Goal: Task Accomplishment & Management: Manage account settings

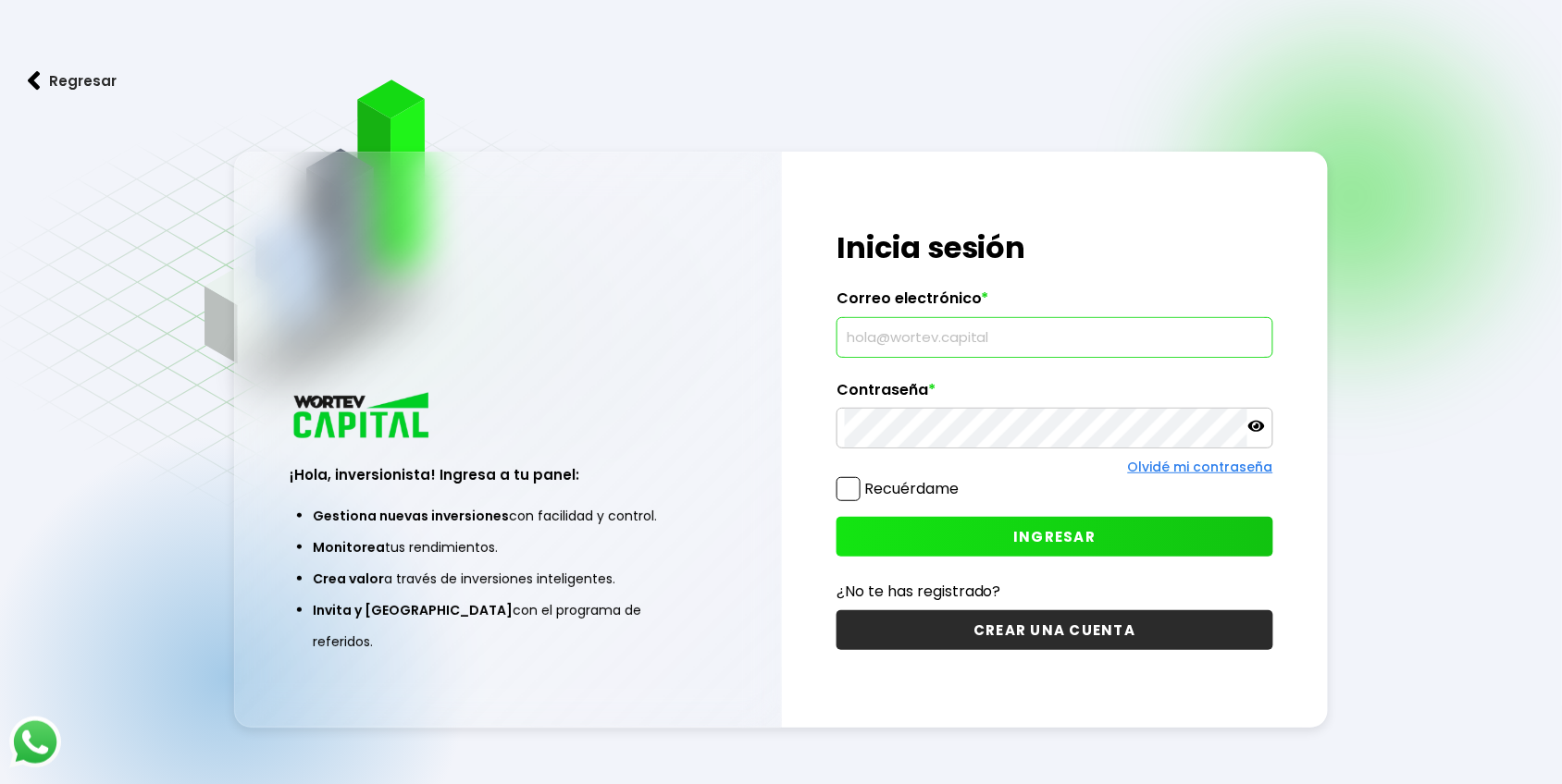
click at [965, 340] on input "text" at bounding box center [1055, 337] width 420 height 39
type input "[EMAIL_ADDRESS][DOMAIN_NAME]"
click at [1254, 427] on icon at bounding box center [1256, 426] width 17 height 17
click at [1147, 527] on button "INGRESAR" at bounding box center [1055, 536] width 437 height 40
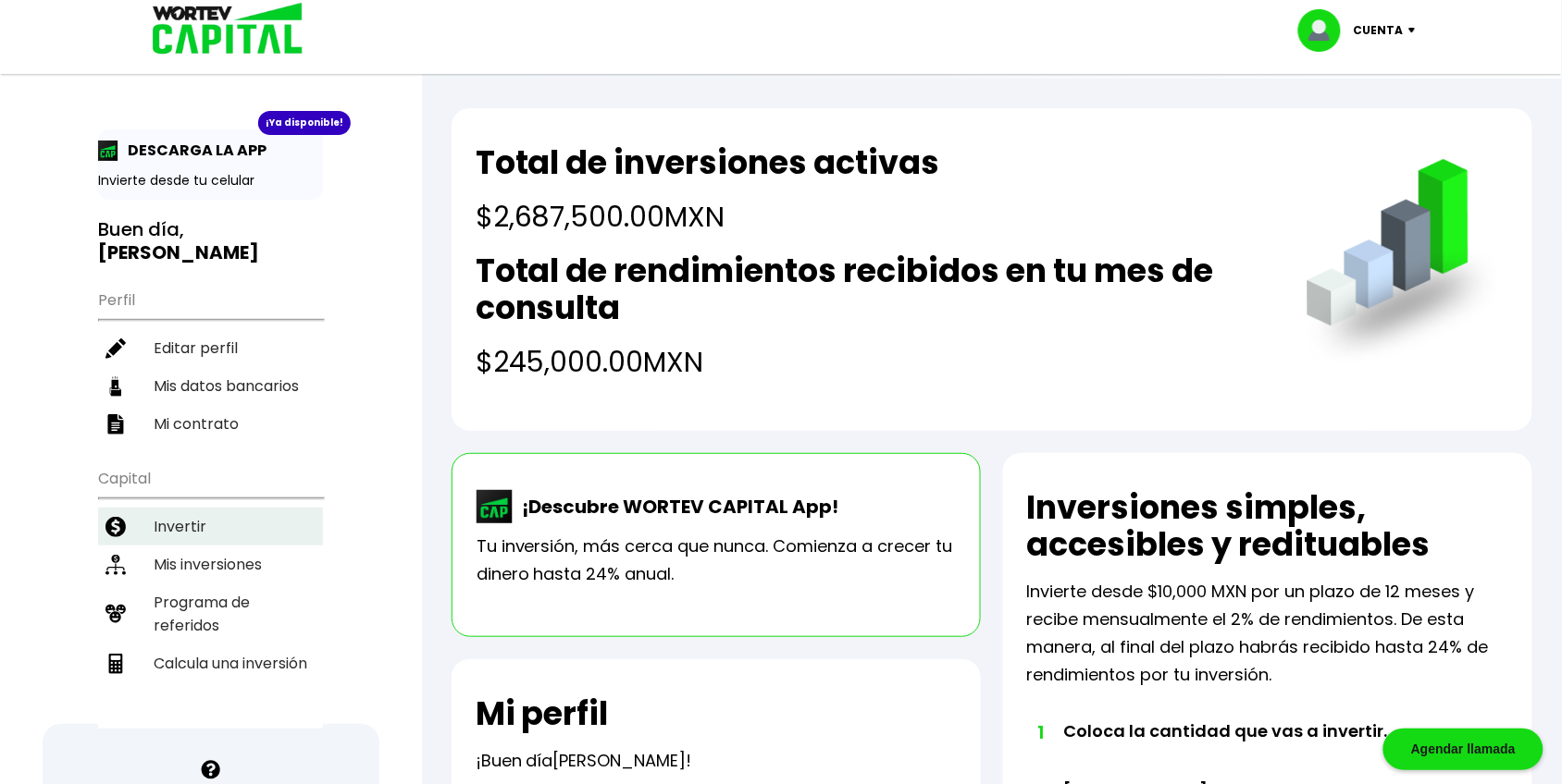
drag, startPoint x: 210, startPoint y: 548, endPoint x: 321, endPoint y: 518, distance: 115.0
click at [210, 548] on li "Mis inversiones" at bounding box center [210, 565] width 225 height 38
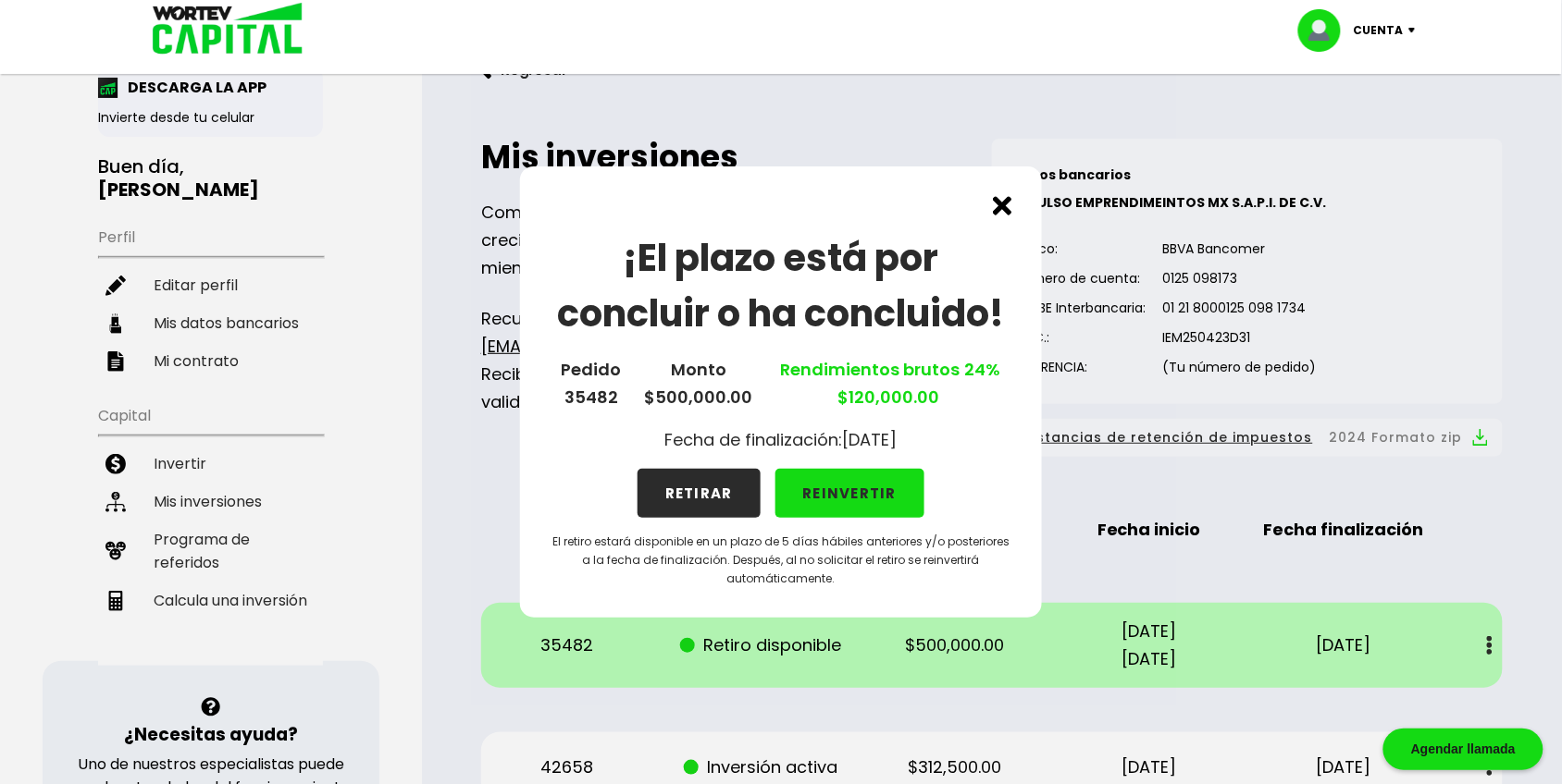
scroll to position [116, 0]
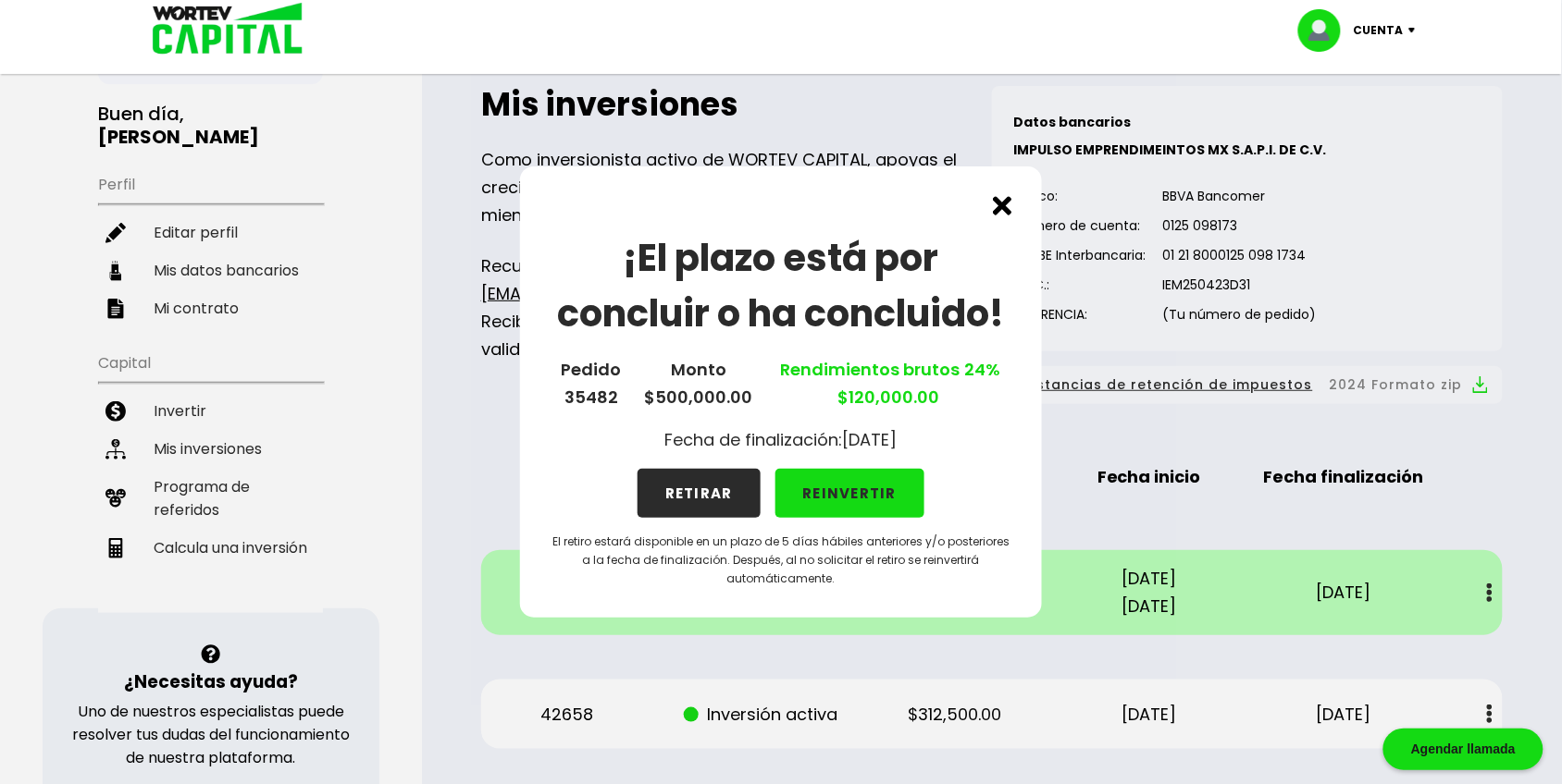
click at [870, 497] on button "REINVERTIR" at bounding box center [849, 493] width 150 height 49
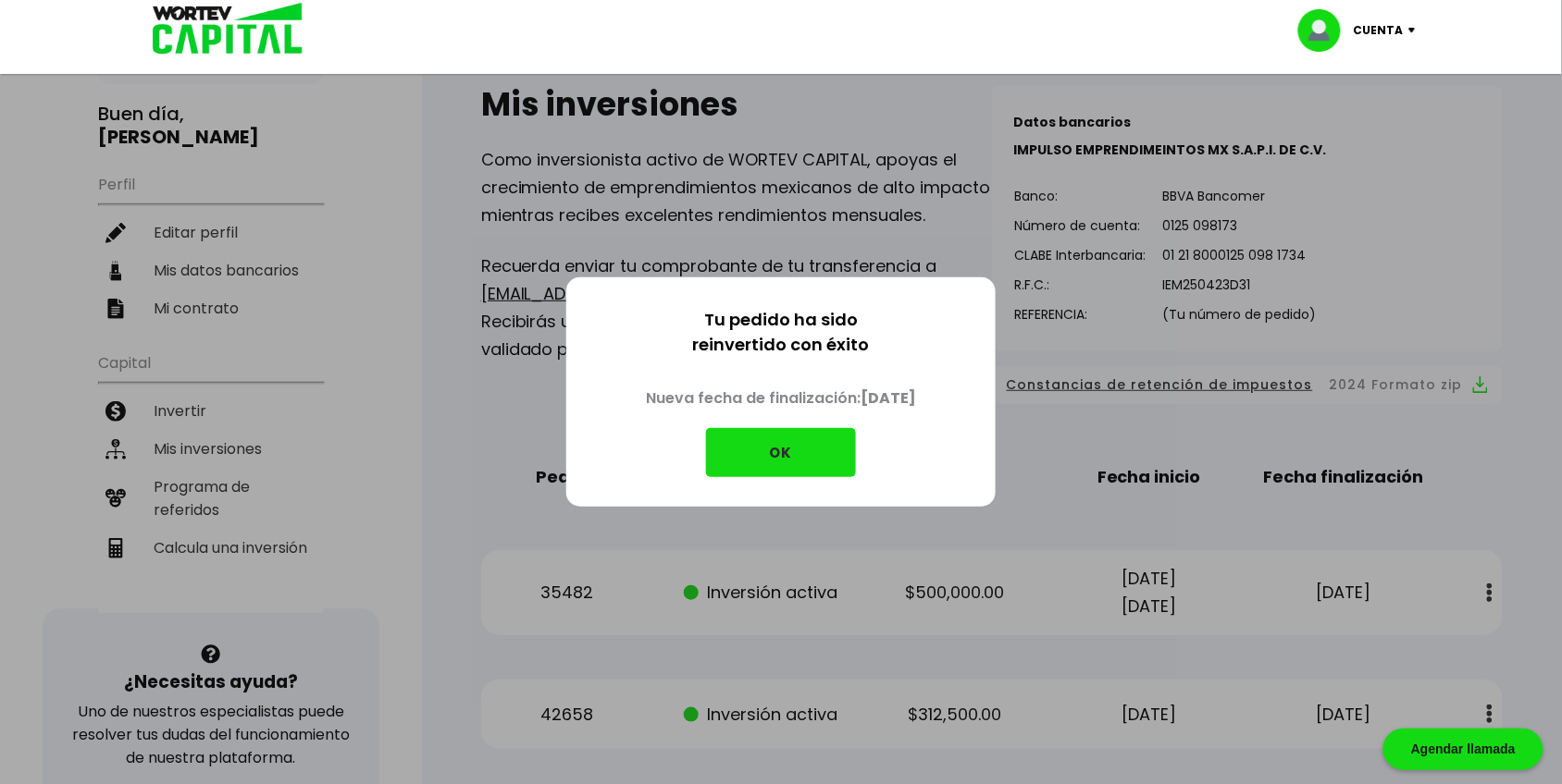
click at [787, 444] on button "OK" at bounding box center [781, 453] width 150 height 49
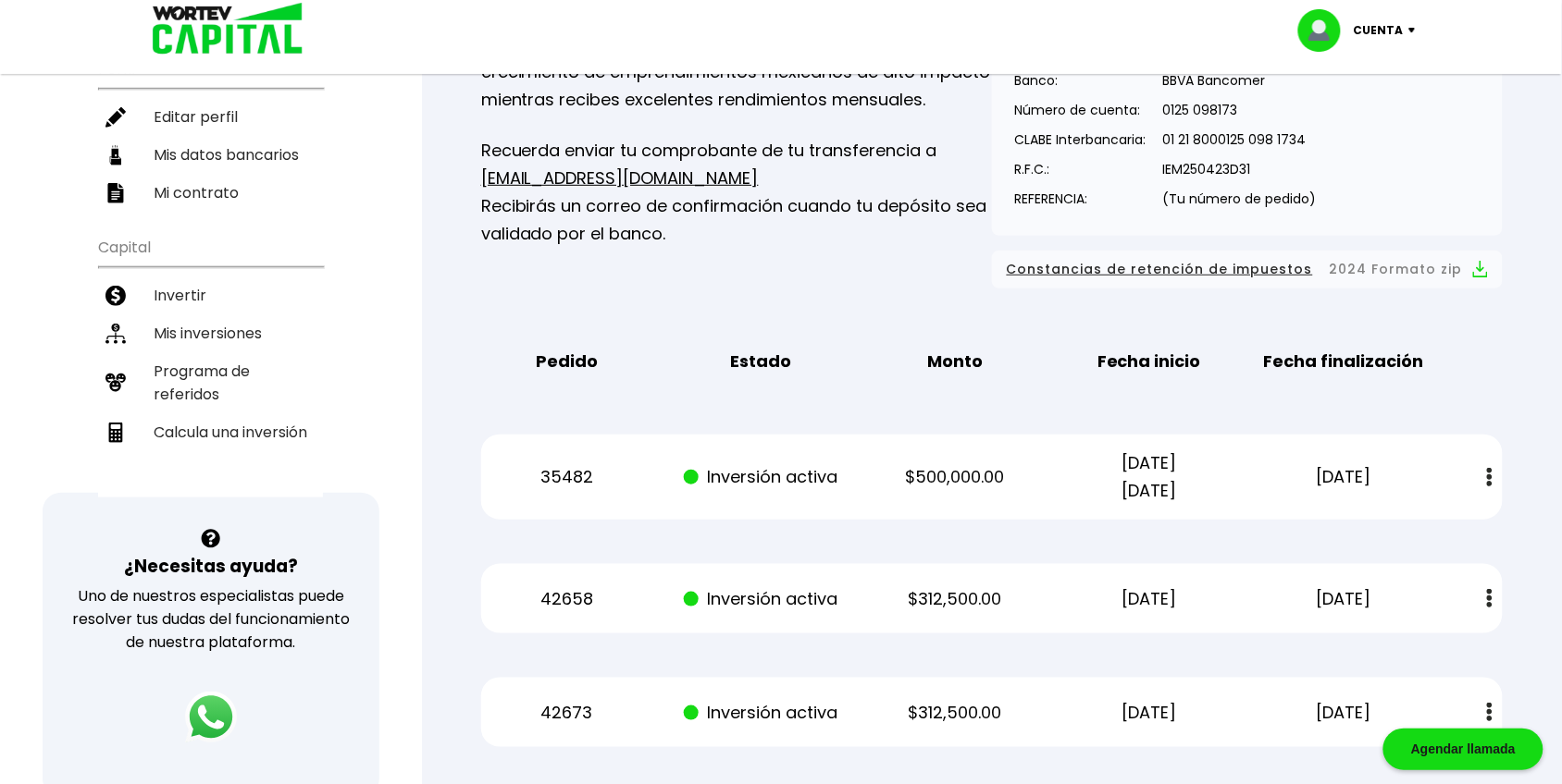
scroll to position [346, 0]
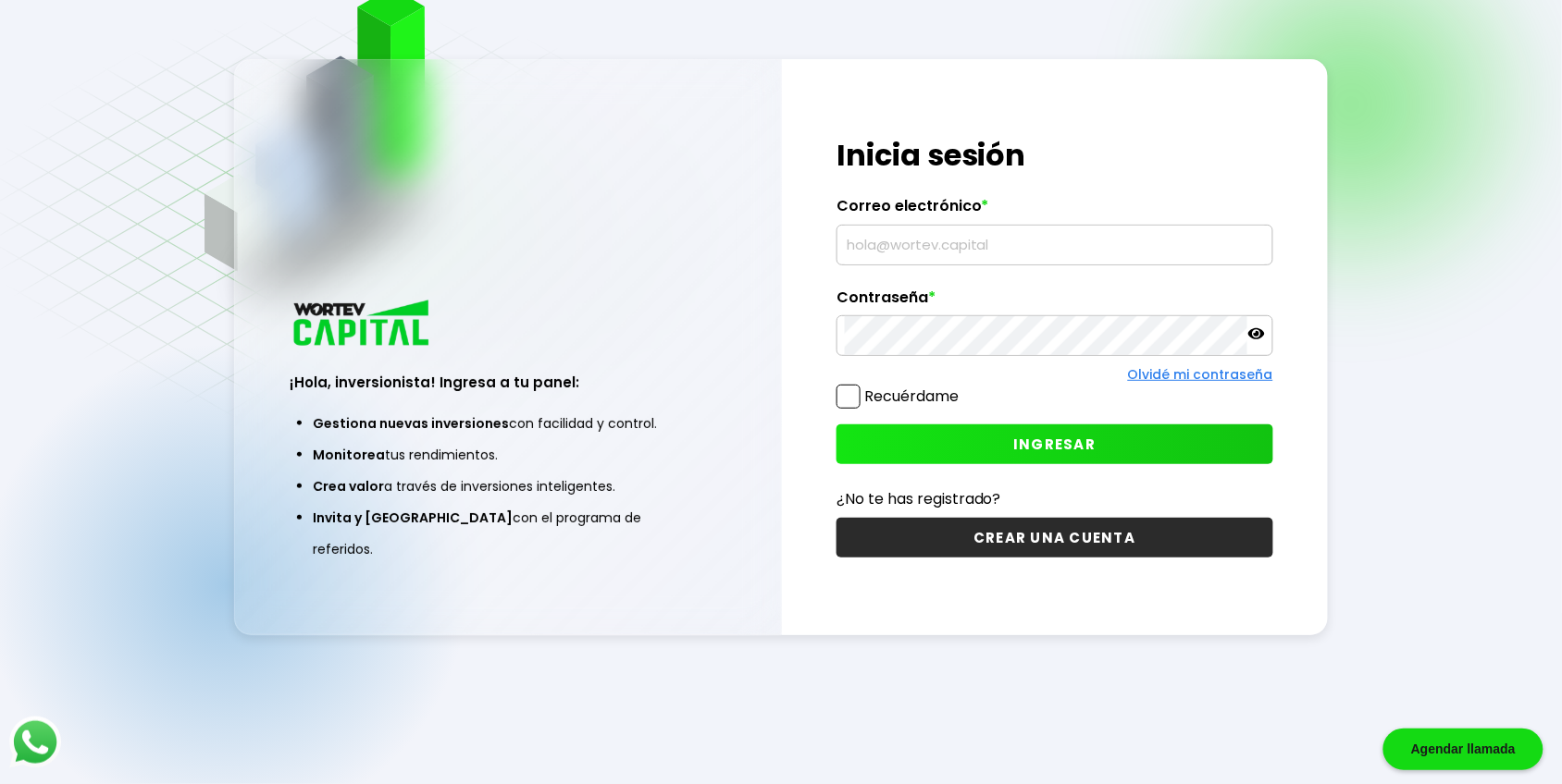
click at [912, 256] on input "text" at bounding box center [1055, 245] width 420 height 39
type input "[EMAIL_ADDRESS][DOMAIN_NAME]"
click at [1060, 440] on span "INGRESAR" at bounding box center [1054, 444] width 82 height 20
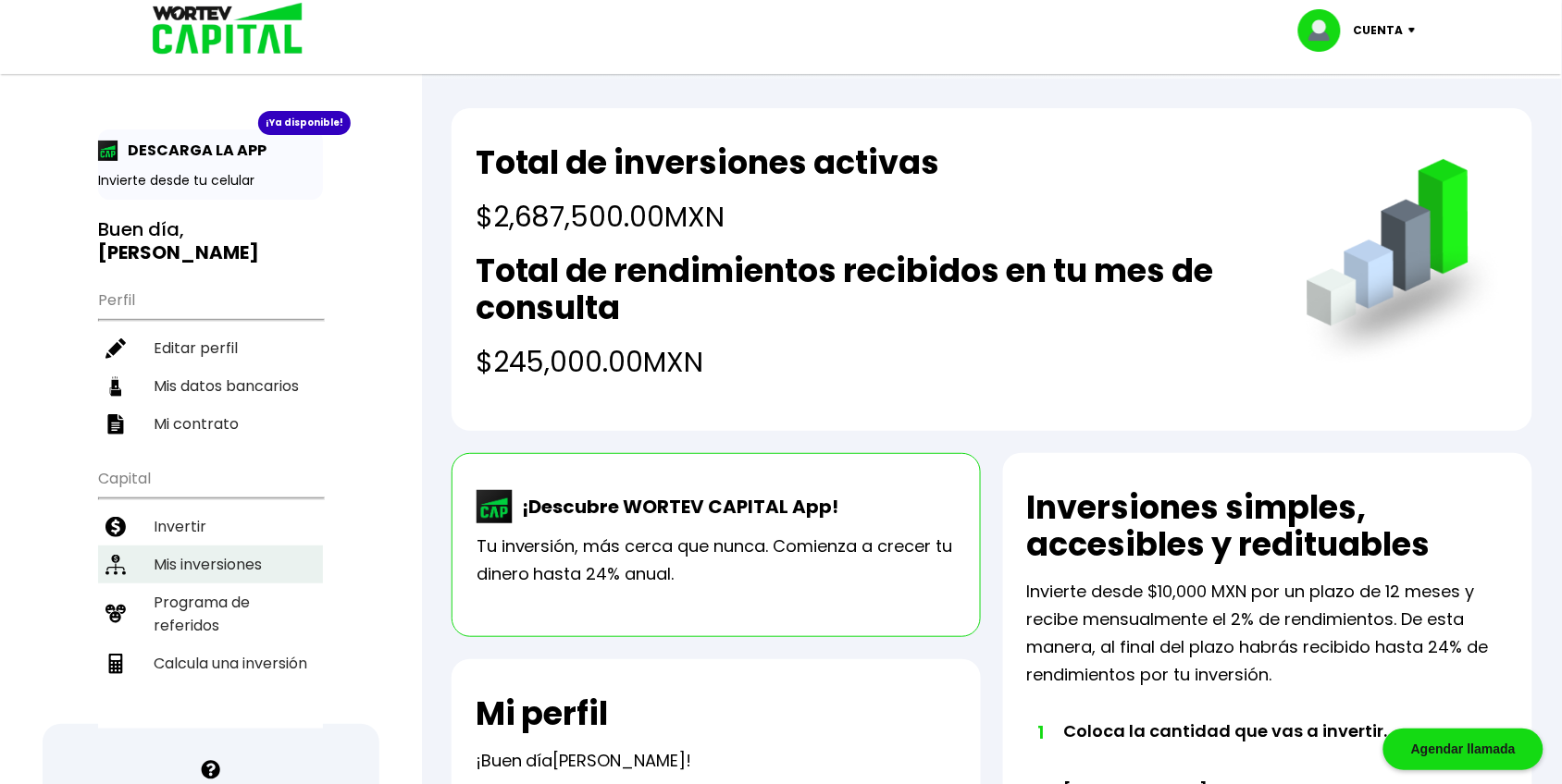
click at [189, 551] on li "Mis inversiones" at bounding box center [210, 565] width 225 height 38
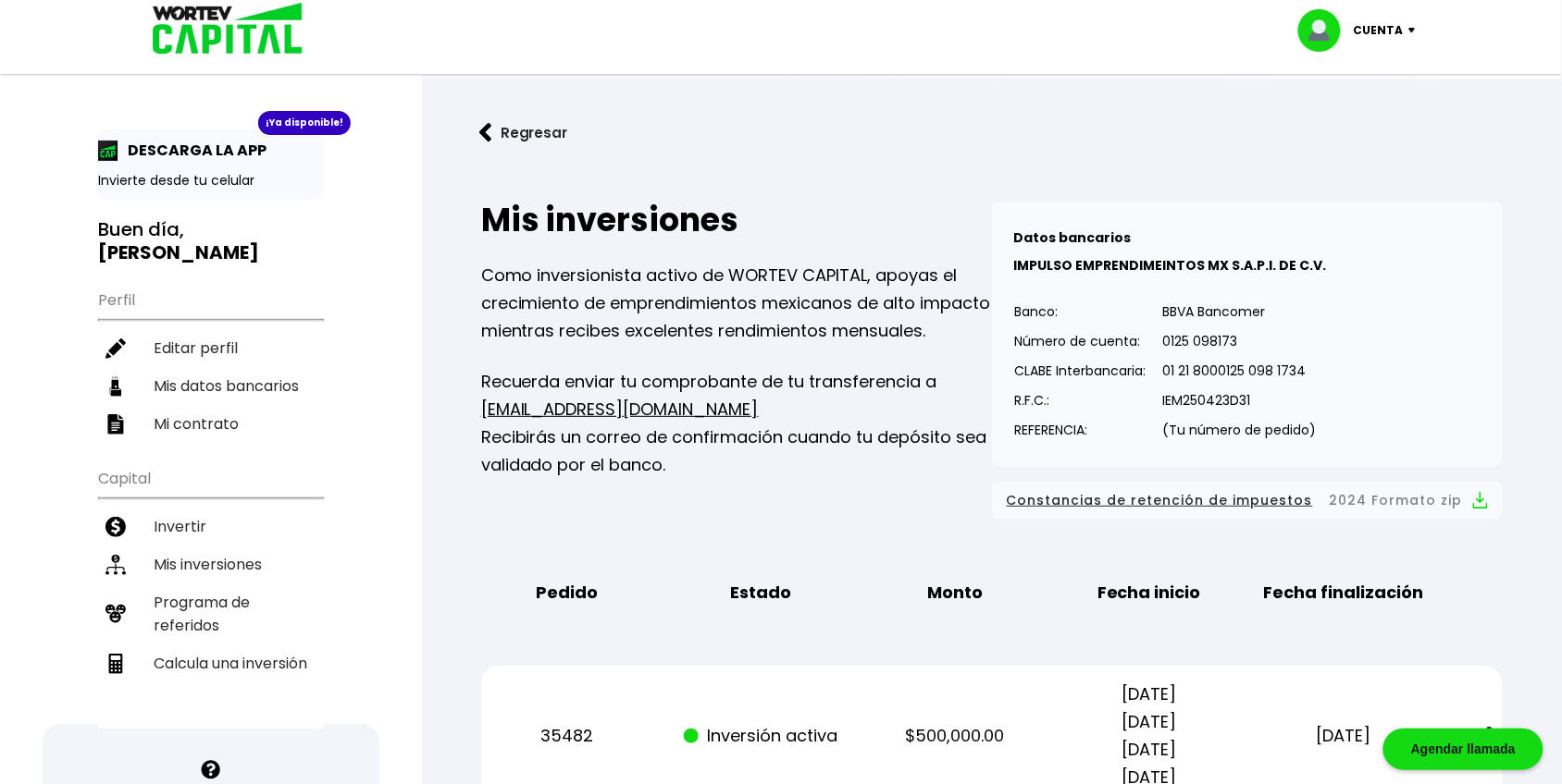
click at [1380, 34] on p "Cuenta" at bounding box center [1377, 30] width 50 height 27
click at [1361, 120] on li "Cerrar sesión" at bounding box center [1359, 123] width 148 height 38
